Goal: Task Accomplishment & Management: Manage account settings

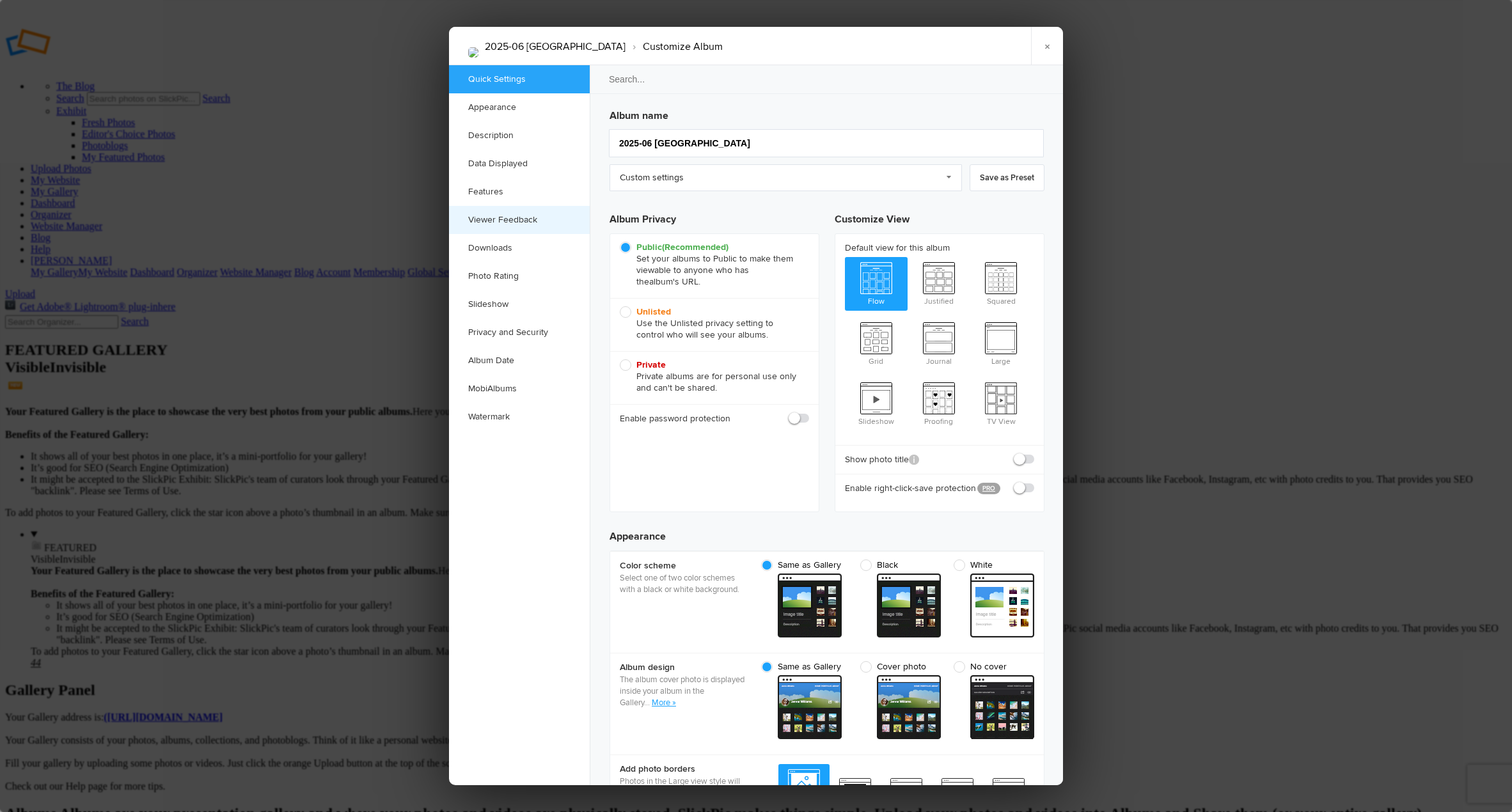
checkbox input "true"
click at [490, 139] on link "Description" at bounding box center [519, 136] width 140 height 28
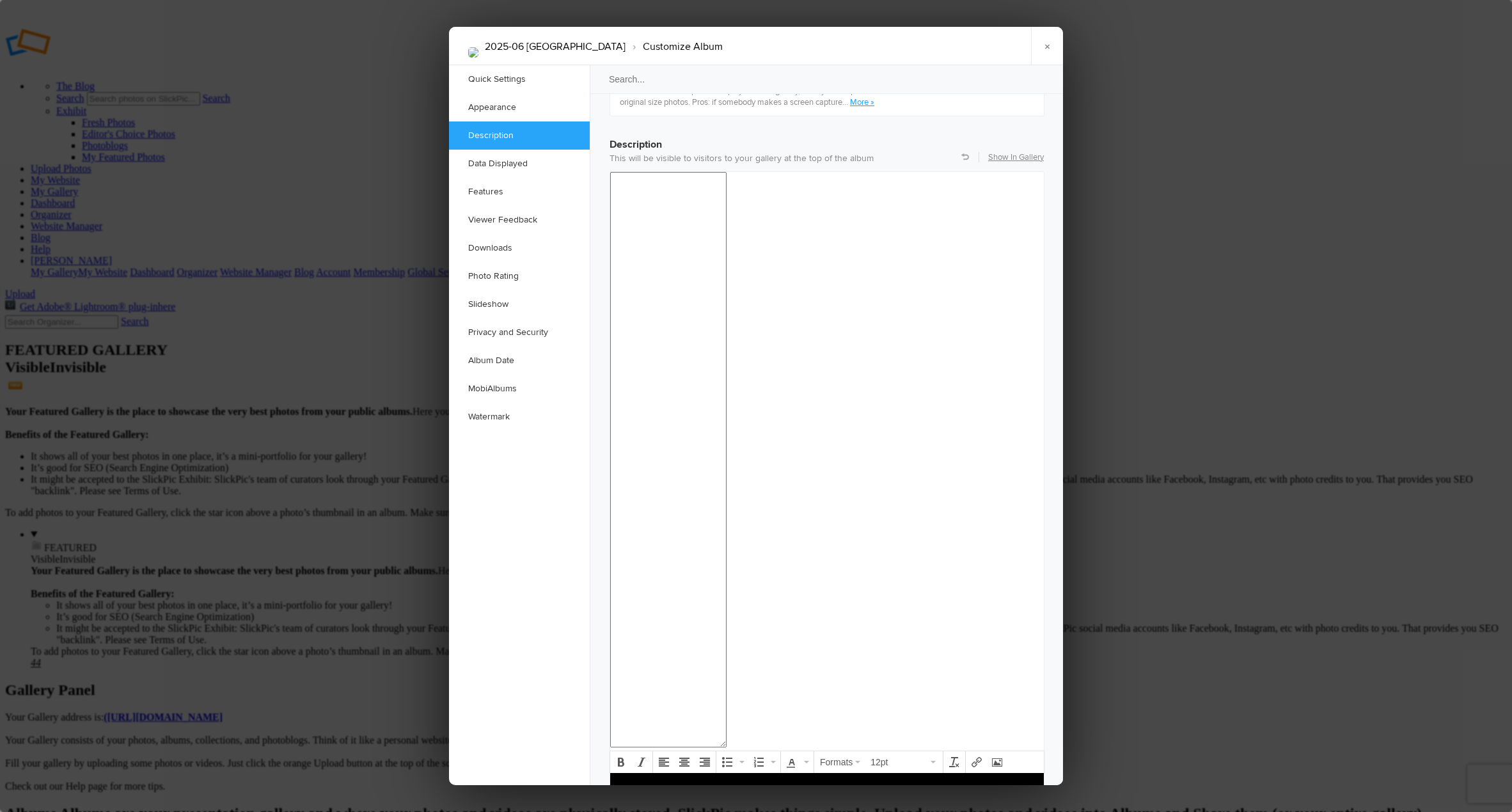
scroll to position [993, 0]
click at [841, 789] on p at bounding box center [827, 783] width 413 height 16
click at [781, 802] on body "To enrich screen reader interactions, please activate Accessibility in Grammarl…" at bounding box center [827, 804] width 423 height 55
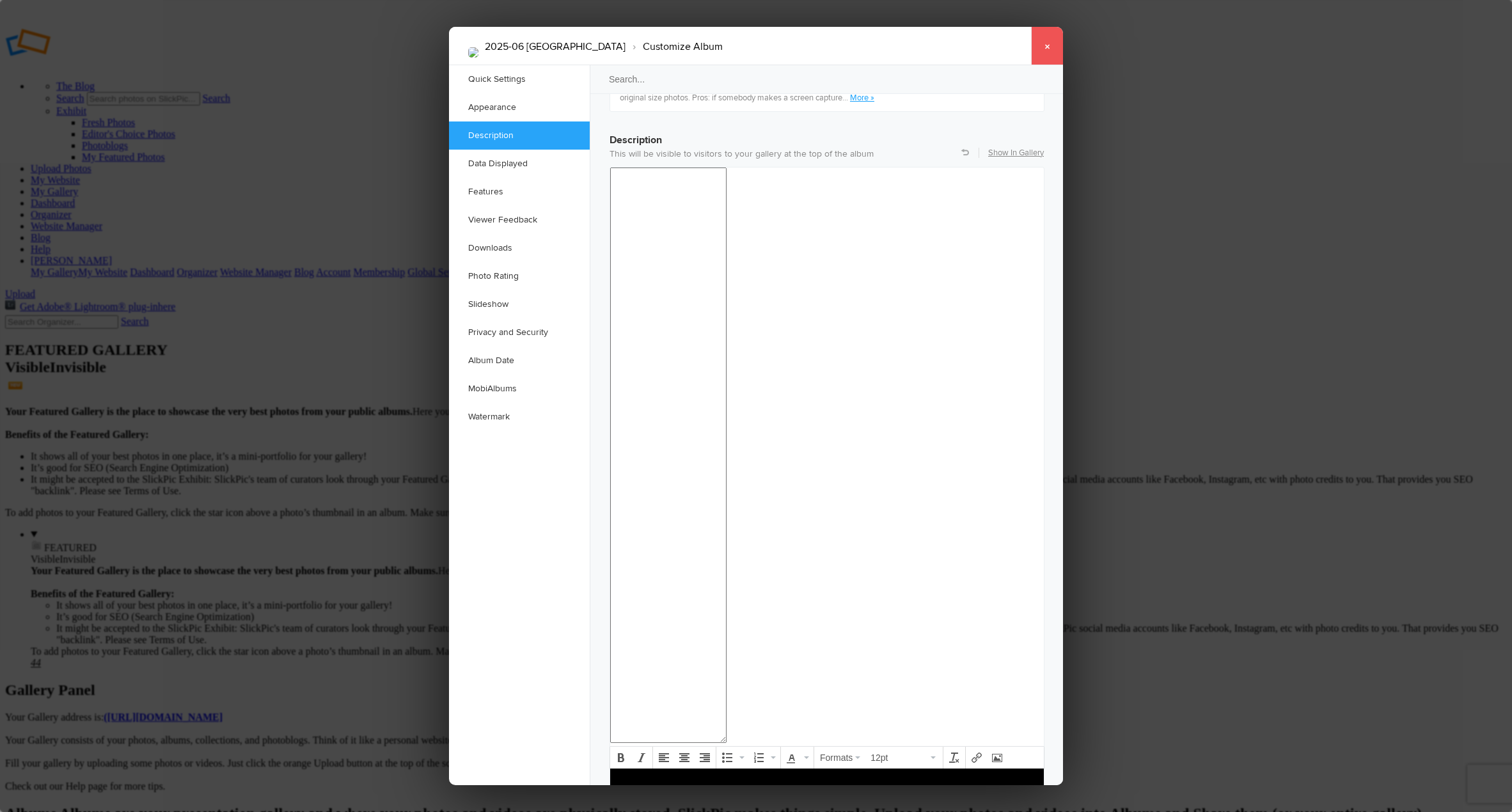
click at [1042, 49] on link "×" at bounding box center [1046, 46] width 32 height 39
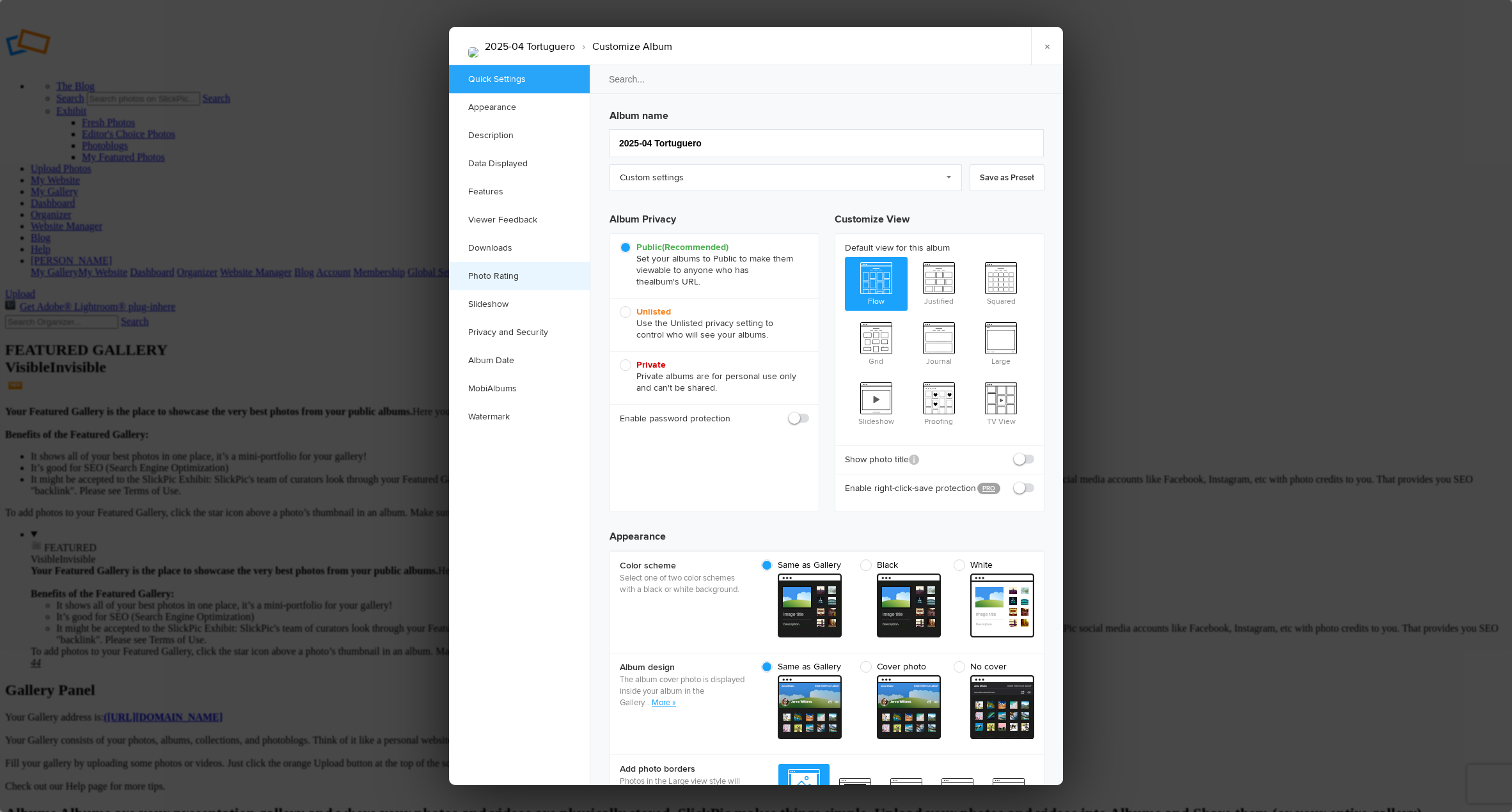
checkbox input "true"
click at [502, 129] on link "Description" at bounding box center [519, 136] width 140 height 28
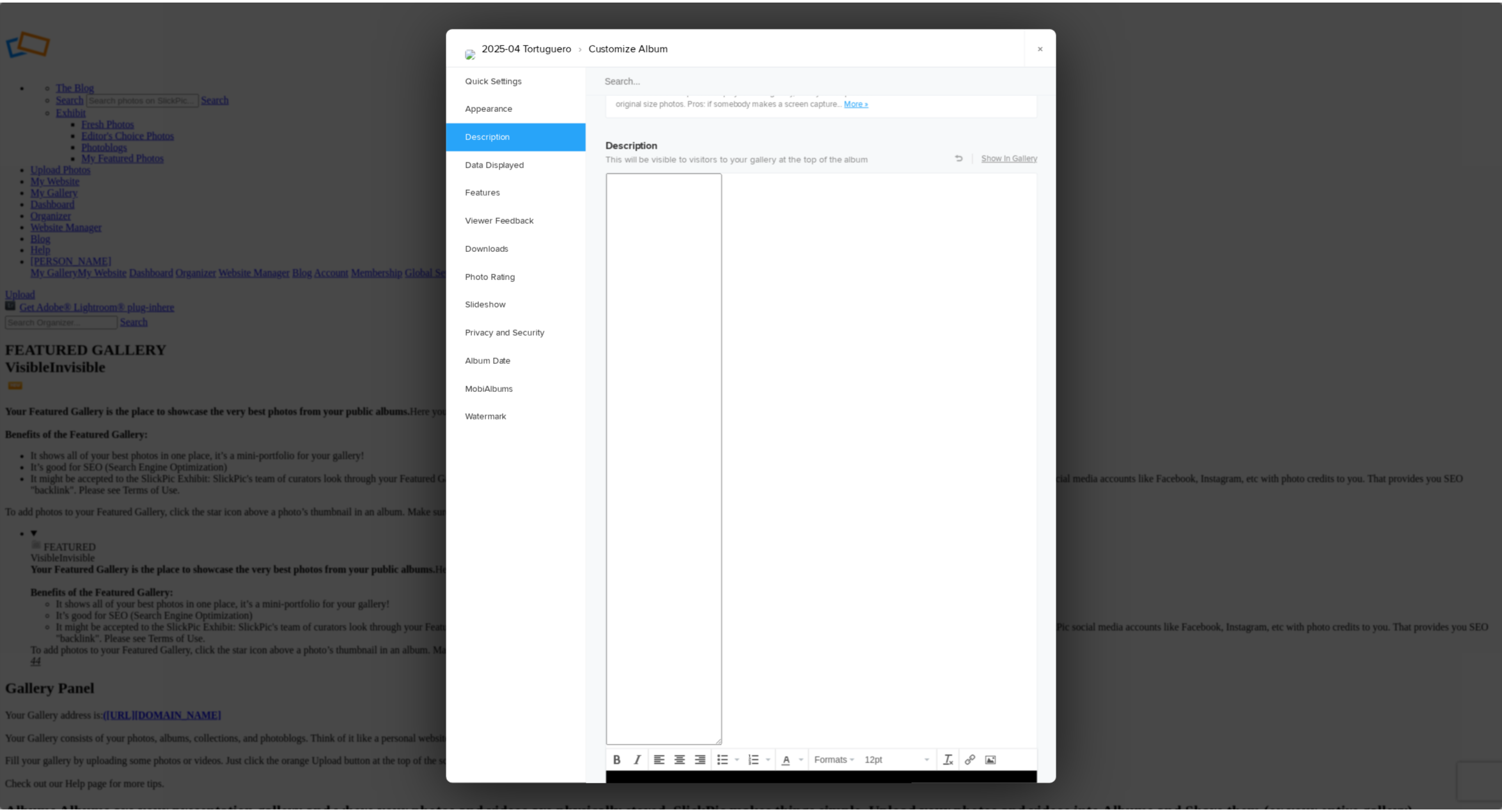
scroll to position [993, 0]
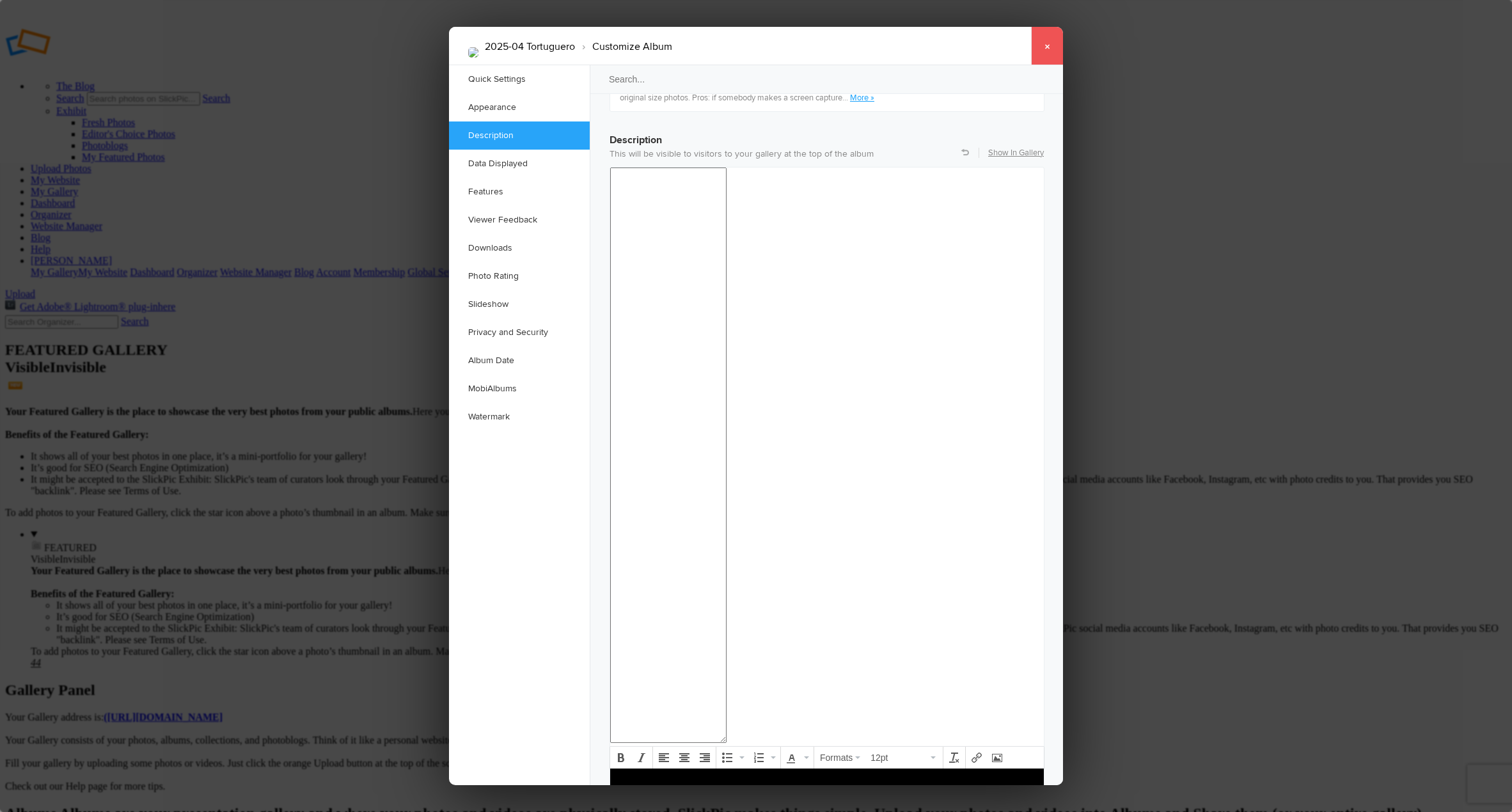
click at [1049, 47] on link "×" at bounding box center [1046, 46] width 32 height 39
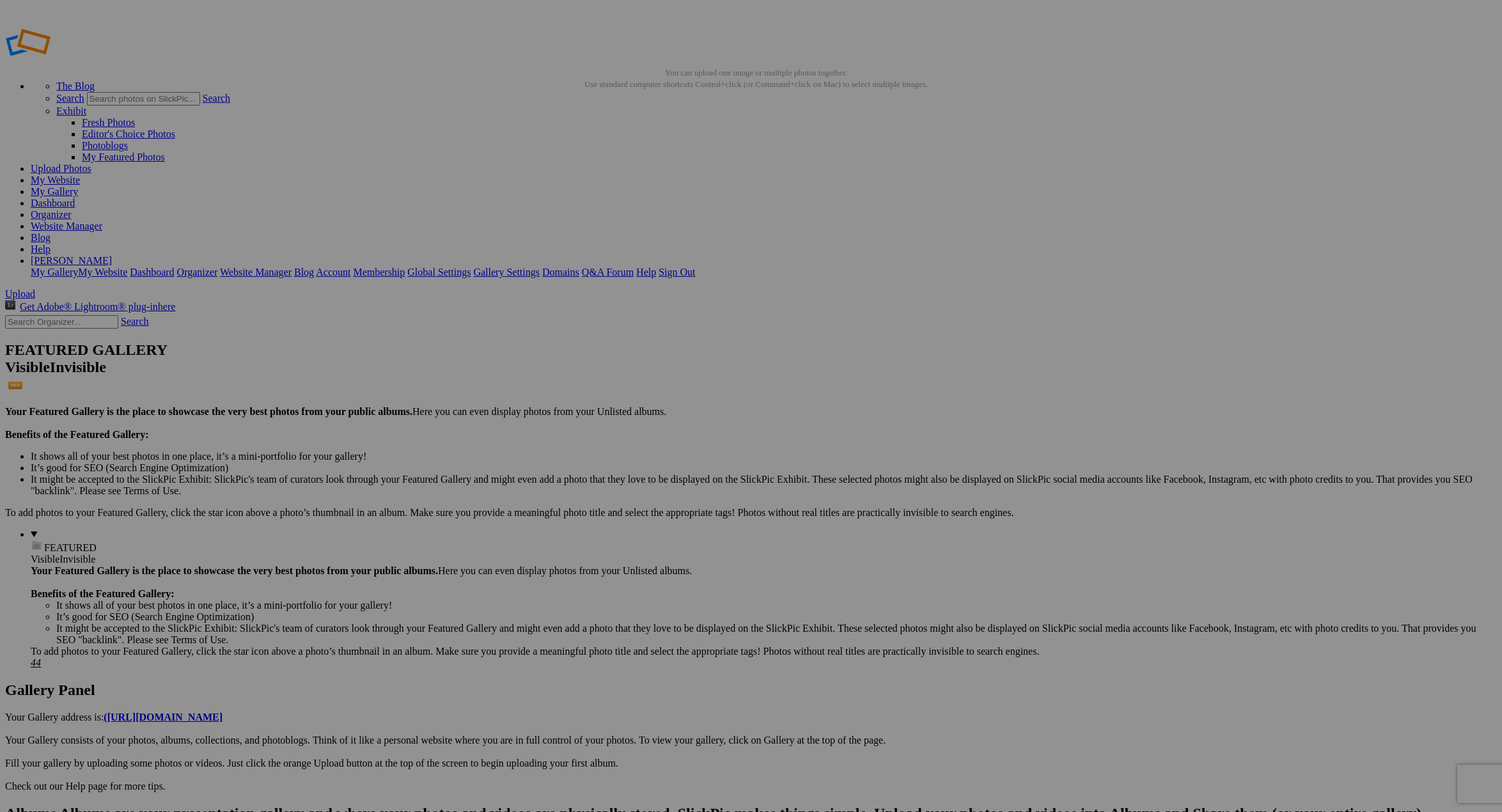
click at [112, 255] on link "[PERSON_NAME]" at bounding box center [71, 261] width 81 height 11
click at [80, 175] on link "My Website" at bounding box center [55, 180] width 49 height 11
click at [103, 221] on link "Website Manager" at bounding box center [67, 226] width 72 height 11
